Goal: Transaction & Acquisition: Purchase product/service

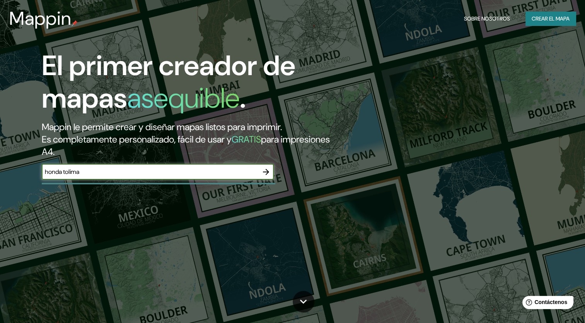
type input "honda tolima"
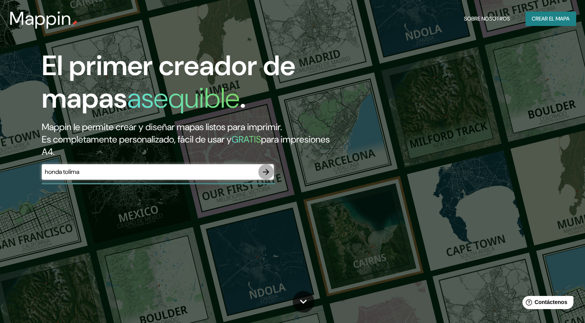
click at [266, 173] on icon "button" at bounding box center [265, 171] width 9 height 9
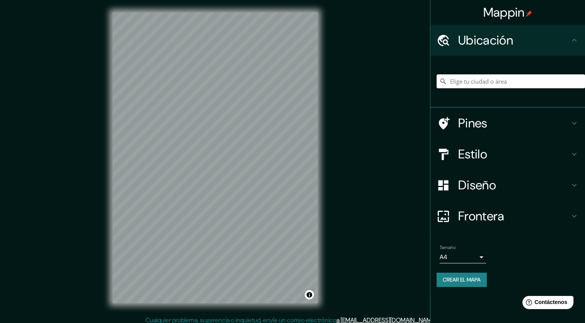
click at [496, 82] on input "Elige tu ciudad o área" at bounding box center [511, 81] width 149 height 14
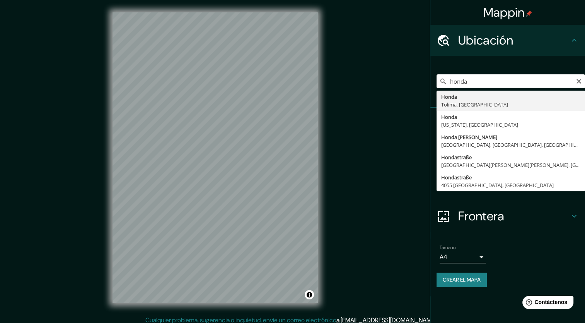
type input "Honda, [GEOGRAPHIC_DATA], [GEOGRAPHIC_DATA]"
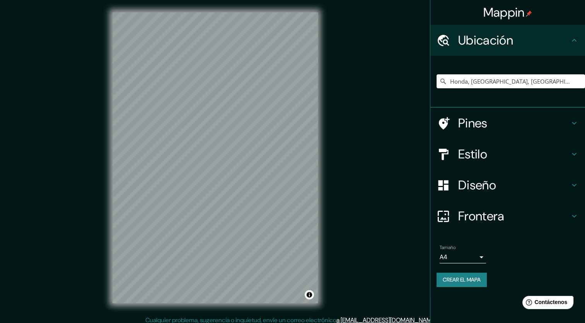
click at [501, 154] on h4 "Estilo" at bounding box center [513, 153] width 111 height 15
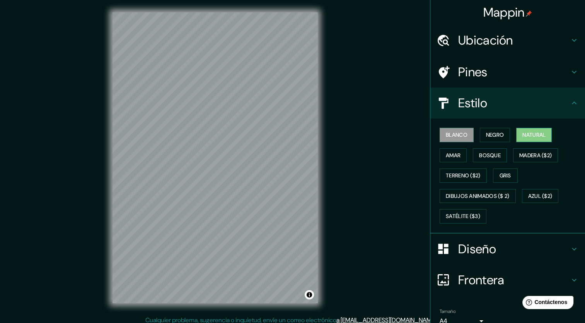
click at [538, 133] on font "Natural" at bounding box center [534, 135] width 23 height 10
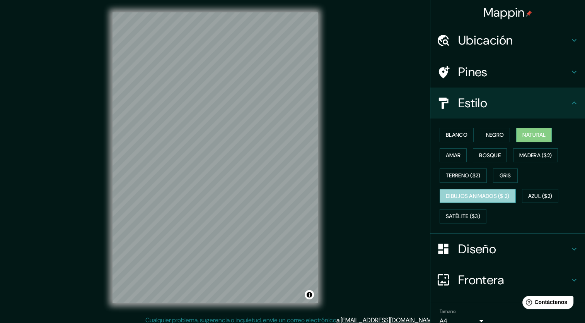
click at [471, 191] on font "Dibujos animados ($ 2)" at bounding box center [478, 196] width 64 height 10
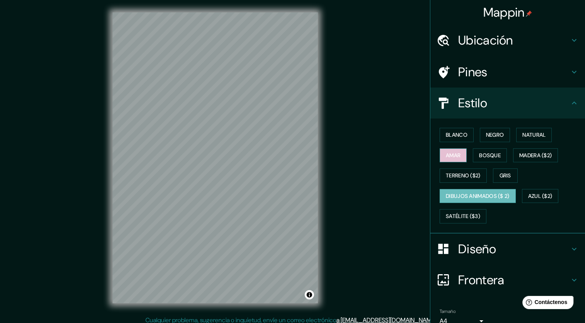
click at [455, 159] on font "Amar" at bounding box center [453, 155] width 15 height 10
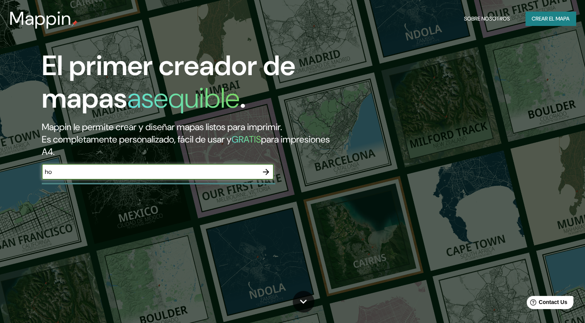
type input "honda tolima"
click at [266, 170] on icon "button" at bounding box center [265, 171] width 9 height 9
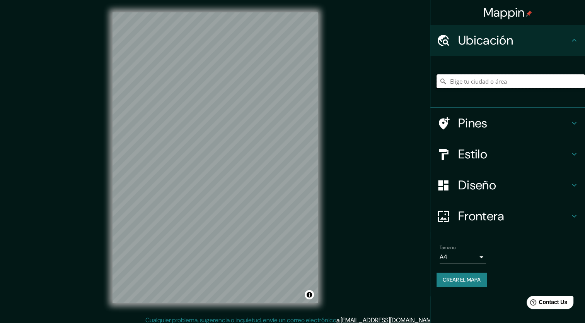
click at [498, 82] on input "Elige tu ciudad o área" at bounding box center [511, 81] width 149 height 14
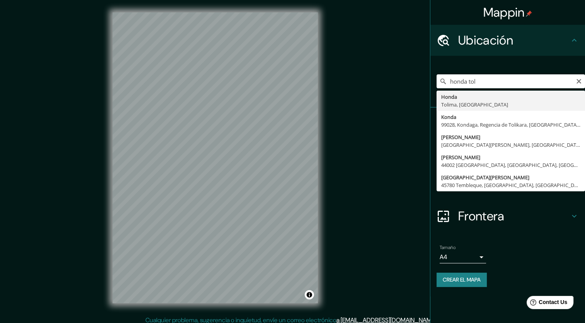
type input "Honda, [GEOGRAPHIC_DATA], [GEOGRAPHIC_DATA]"
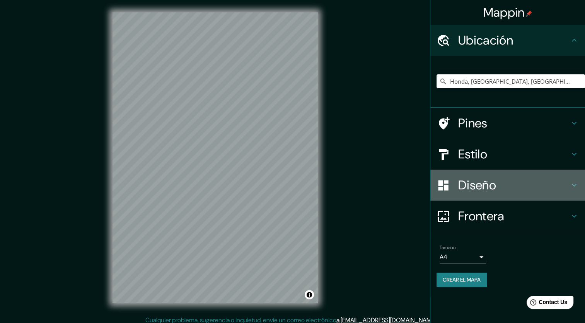
click at [486, 182] on h4 "Diseño" at bounding box center [513, 184] width 111 height 15
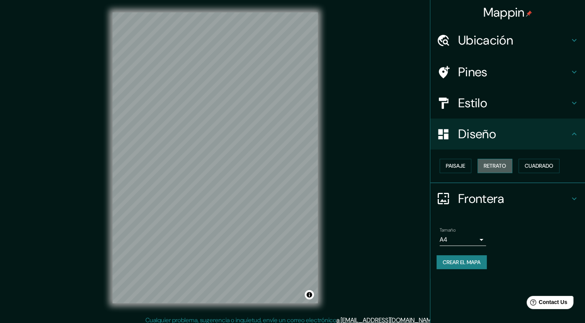
click at [485, 166] on font "Retrato" at bounding box center [495, 166] width 22 height 10
click at [538, 166] on font "Cuadrado" at bounding box center [539, 166] width 29 height 10
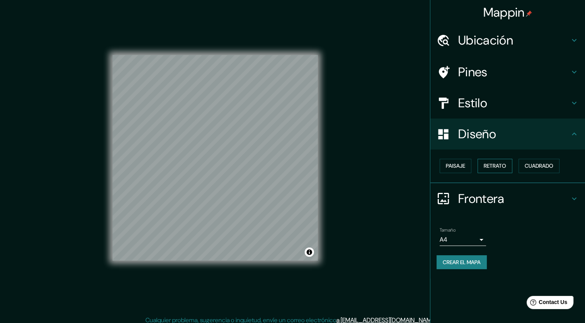
click at [512, 167] on button "Retrato" at bounding box center [495, 166] width 35 height 14
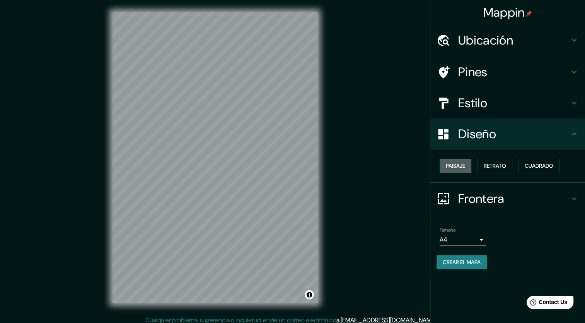
click at [470, 162] on button "Paisaje" at bounding box center [456, 166] width 32 height 14
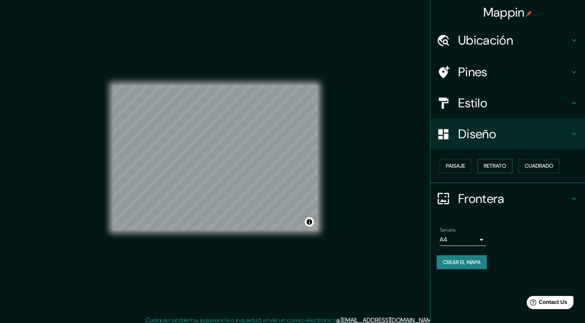
click at [486, 166] on font "Retrato" at bounding box center [495, 166] width 22 height 10
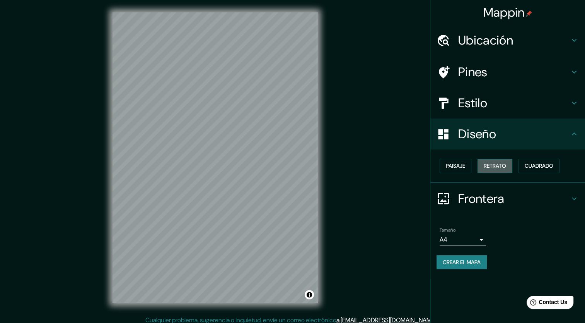
click at [499, 167] on font "Retrato" at bounding box center [495, 166] width 22 height 10
click at [480, 108] on h4 "Estilo" at bounding box center [513, 102] width 111 height 15
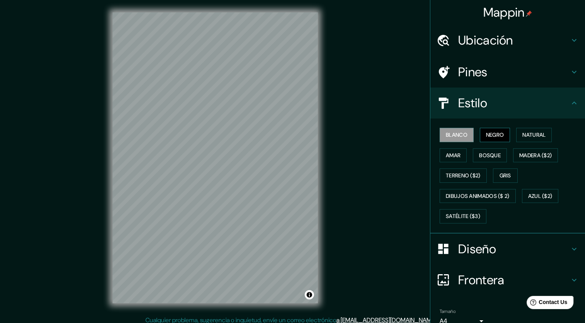
click at [490, 131] on font "Negro" at bounding box center [495, 135] width 18 height 10
click at [487, 132] on font "Negro" at bounding box center [495, 135] width 18 height 10
